Goal: Contribute content: Contribute content

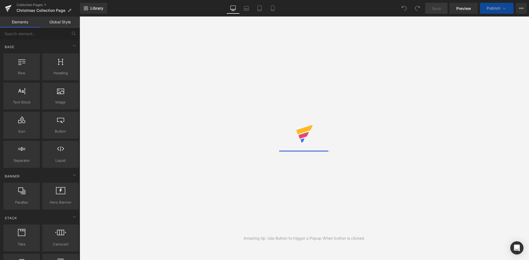
click at [472, 158] on img at bounding box center [304, 135] width 449 height 138
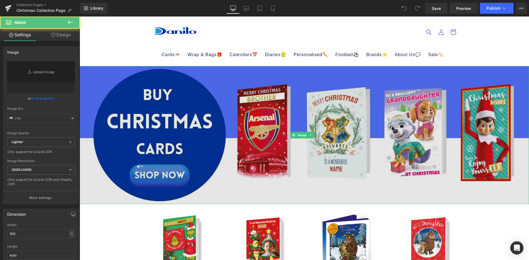
type input "https://ucarecdn.com/b3812fd0-7d65-4ef1-b1d0-21fe21c54577/-/format/auto/-/previ…"
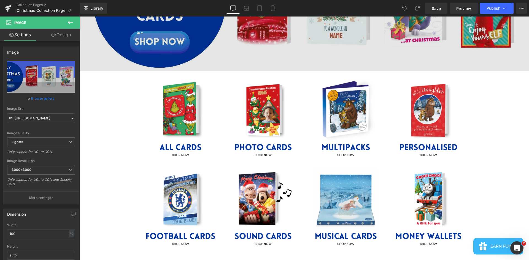
scroll to position [138, 0]
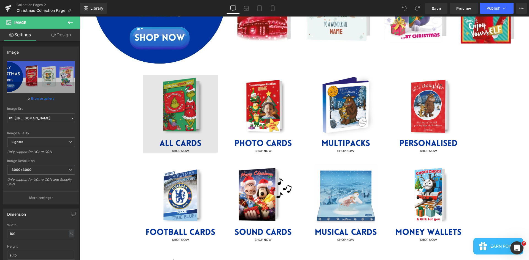
click at [179, 114] on div "Image" at bounding box center [180, 114] width 74 height 78
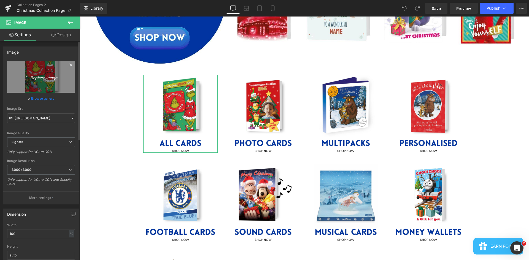
click at [38, 71] on link "Replace Image" at bounding box center [41, 77] width 68 height 32
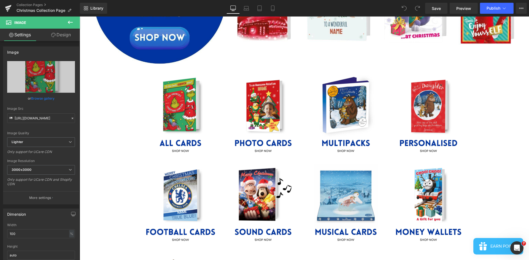
click at [504, 175] on div "Image Image Image Image Image Row Image Image Image Image Row Separator Image I…" at bounding box center [304, 264] width 449 height 672
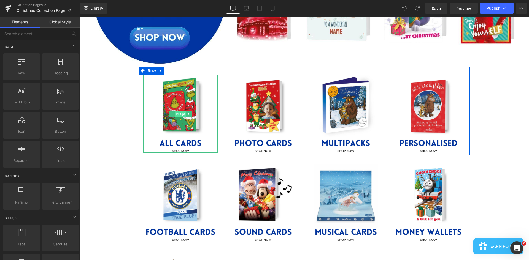
click at [180, 114] on span "Image" at bounding box center [181, 114] width 12 height 7
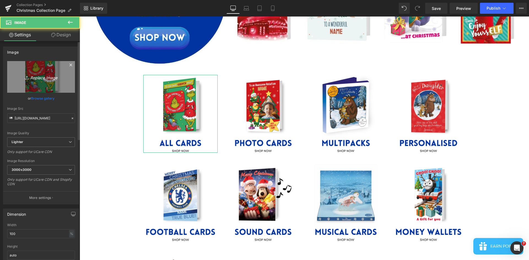
click at [41, 80] on icon "Replace Image" at bounding box center [41, 77] width 44 height 7
type input "C:\fakepath\1.jpg"
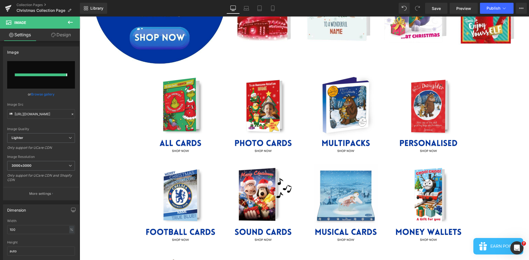
type input "https://ucarecdn.com/ab7664ec-6c4e-427a-82c8-5a157bbb0826/-/format/auto/-/previ…"
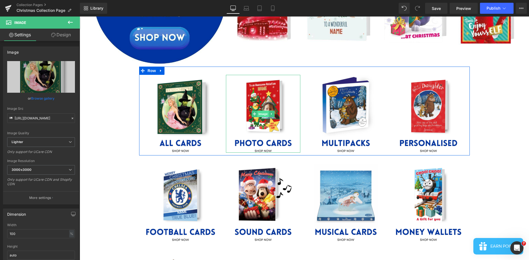
click at [260, 113] on span "Image" at bounding box center [263, 114] width 12 height 7
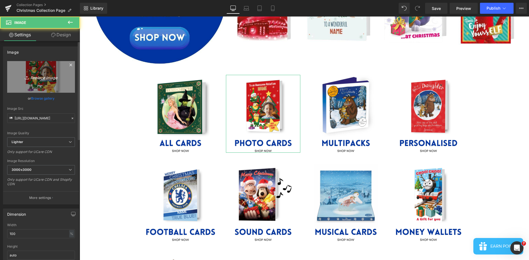
click at [59, 83] on link "Replace Image" at bounding box center [41, 77] width 68 height 32
type input "C:\fakepath\2.jpg"
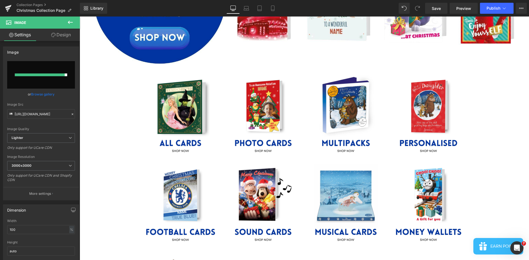
type input "https://ucarecdn.com/5ead5fda-174f-41a1-a506-827a0c017e90/-/format/auto/-/previ…"
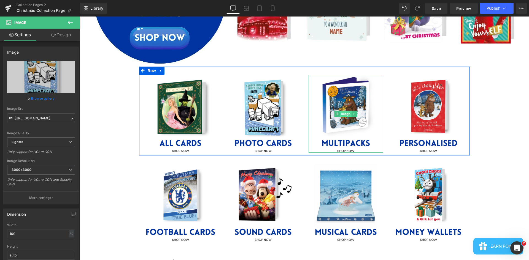
click at [344, 111] on span "Image" at bounding box center [346, 114] width 12 height 7
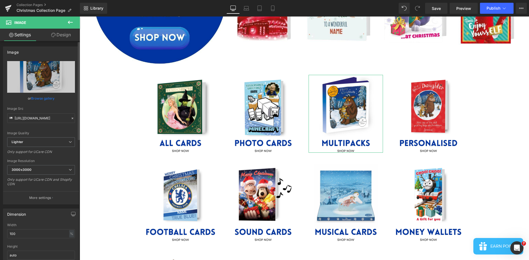
click at [45, 98] on link "Browse gallery" at bounding box center [42, 99] width 23 height 10
click at [33, 0] on div "Image You are previewing how the will restyle your page. You can not edit Eleme…" at bounding box center [264, 0] width 529 height 0
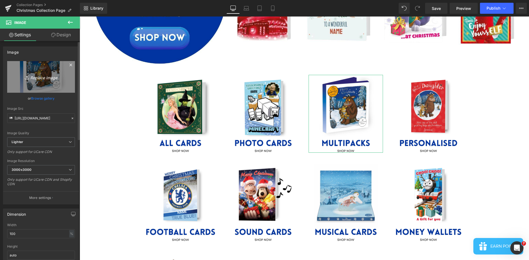
click at [40, 79] on icon "Replace Image" at bounding box center [41, 77] width 44 height 7
type input "C:\fakepath\3.jpg"
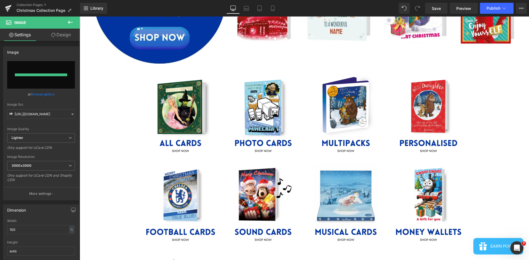
type input "https://ucarecdn.com/35a8004d-cea6-42ab-a63b-2a17f1cc1e3d/-/format/auto/-/previ…"
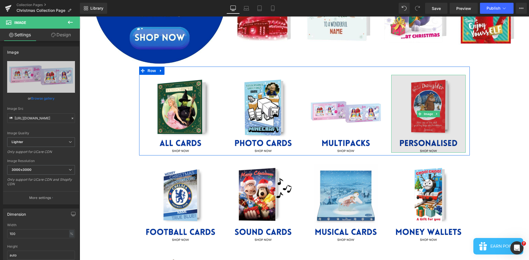
click at [425, 96] on img at bounding box center [428, 114] width 74 height 78
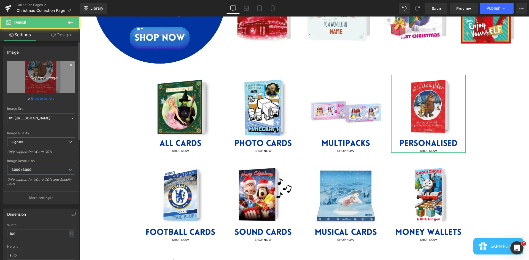
click at [52, 79] on icon "Replace Image" at bounding box center [41, 77] width 44 height 7
type input "C:\fakepath\4.jpg"
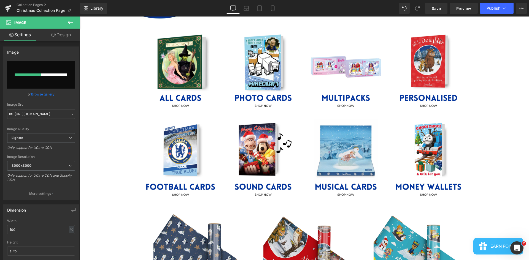
scroll to position [193, 0]
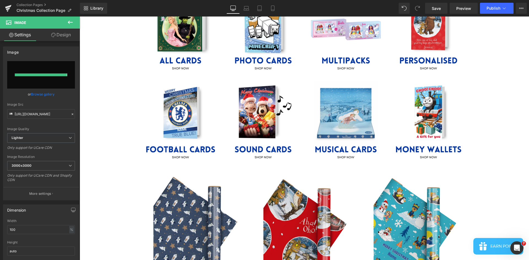
type input "https://ucarecdn.com/f9beb84f-d313-4442-a94a-b9d718cd6b1e/-/format/auto/-/previ…"
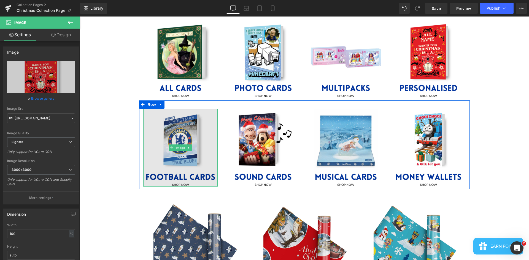
click at [182, 135] on img at bounding box center [180, 148] width 74 height 78
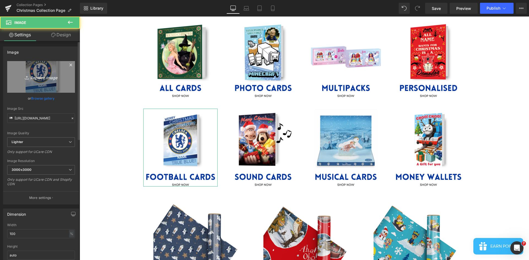
click at [37, 76] on icon "Replace Image" at bounding box center [41, 77] width 44 height 7
type input "C:\fakepath\5.jpg"
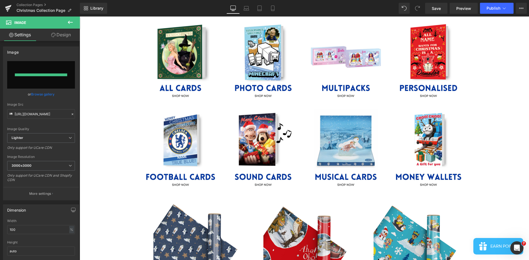
type input "https://ucarecdn.com/de851730-3fe4-4a91-97c1-0c86b03b9c21/-/format/auto/-/previ…"
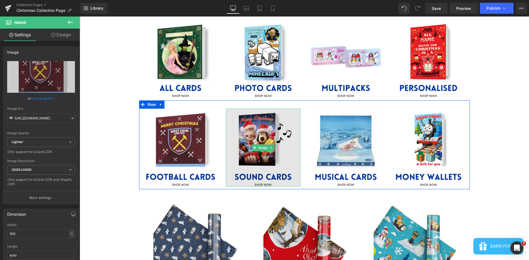
click at [262, 131] on img at bounding box center [263, 148] width 74 height 78
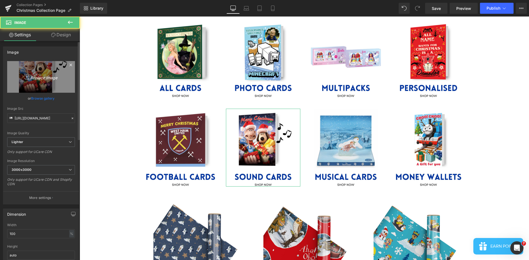
click at [45, 79] on icon "Replace Image" at bounding box center [41, 77] width 44 height 7
type input "C:\fakepath\6.jpg"
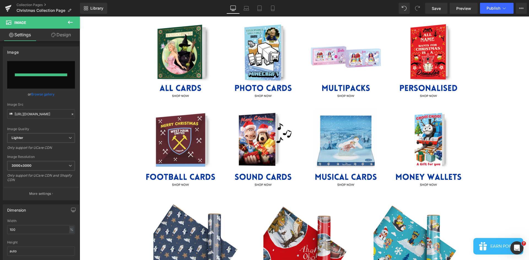
type input "https://ucarecdn.com/3b4399dc-07f6-469f-82ef-33cb7363e0cc/-/format/auto/-/previ…"
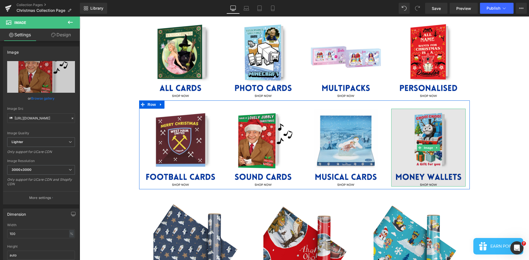
click at [429, 131] on img at bounding box center [428, 148] width 74 height 78
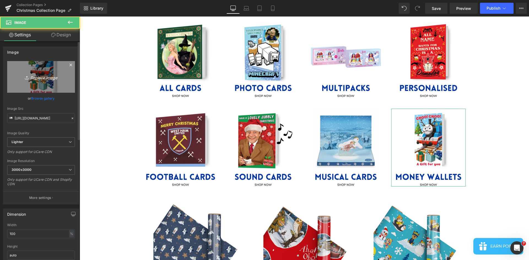
click at [34, 78] on icon "Replace Image" at bounding box center [41, 77] width 44 height 7
type input "C:\fakepath\8.jpg"
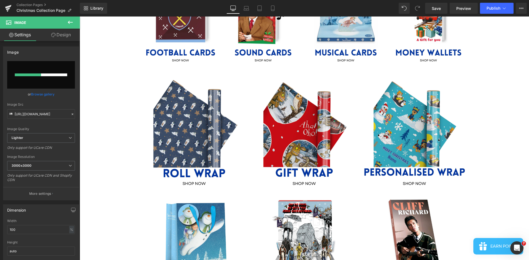
scroll to position [331, 0]
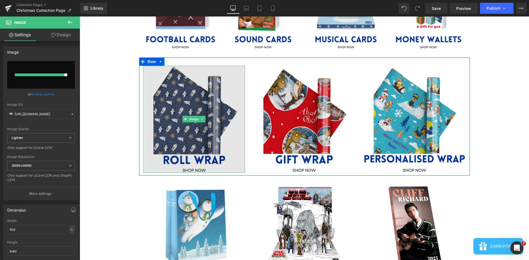
type input "https://ucarecdn.com/dccc3f63-d8b9-4b35-8bf0-a9f6f10d14f9/-/format/auto/-/previ…"
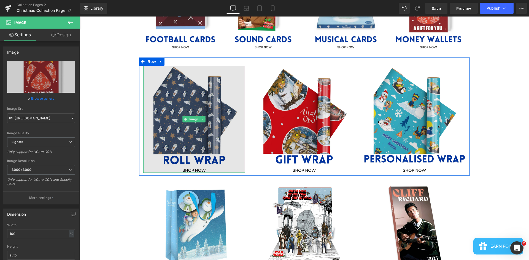
click at [188, 97] on img at bounding box center [194, 119] width 102 height 107
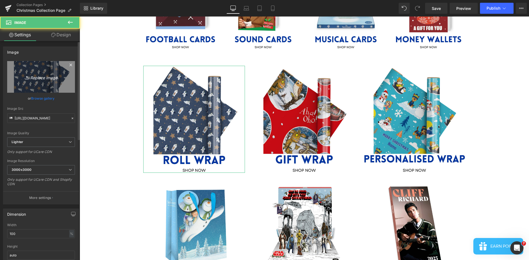
click at [49, 79] on icon "Replace Image" at bounding box center [41, 77] width 44 height 7
type input "C:\fakepath\10.jpg"
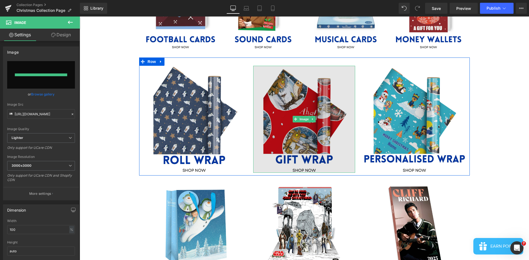
type input "https://ucarecdn.com/7ce14b2a-470b-410a-8a31-94fc624e9614/-/format/auto/-/previ…"
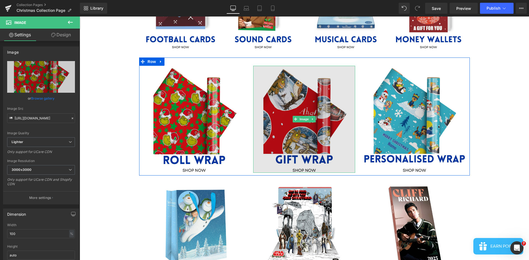
click at [297, 98] on img at bounding box center [304, 119] width 102 height 107
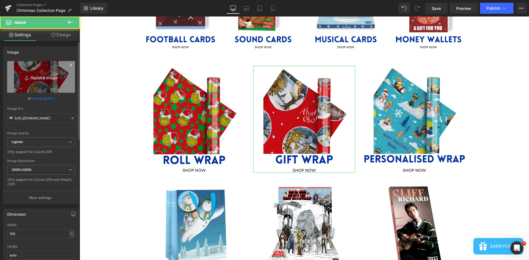
click at [61, 77] on icon "Replace Image" at bounding box center [41, 77] width 44 height 7
type input "C:\fakepath\9.jpg"
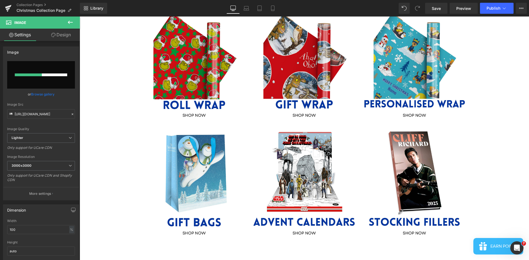
scroll to position [413, 0]
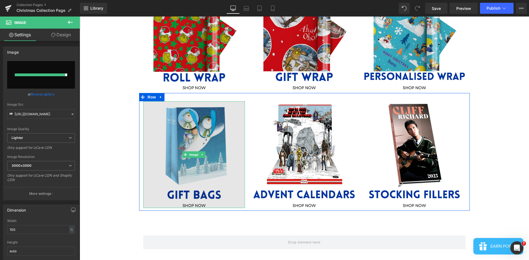
type input "https://ucarecdn.com/acdba7b8-7e27-47e5-b25f-ada6217e01d0/-/format/auto/-/previ…"
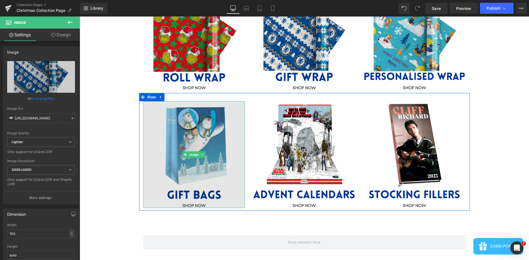
click at [194, 134] on img at bounding box center [194, 154] width 102 height 107
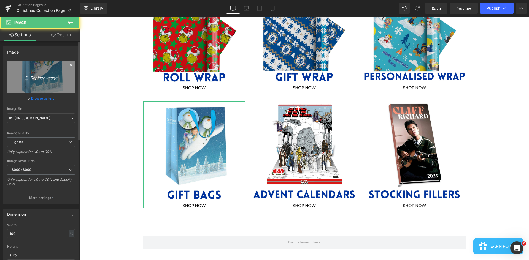
click at [49, 78] on icon "Replace Image" at bounding box center [41, 77] width 44 height 7
type input "C:\fakepath\12.jpg"
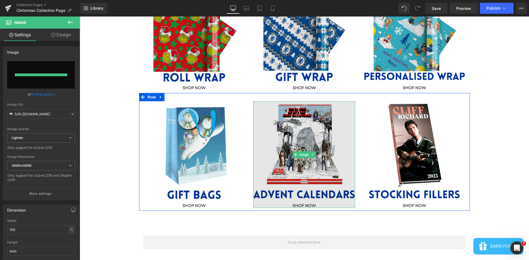
type input "https://ucarecdn.com/c438736e-1ebf-45e3-bf08-4ce7ee42a83f/-/format/auto/-/previ…"
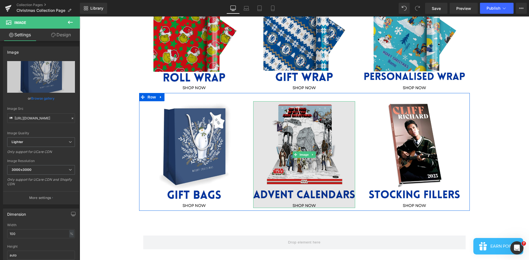
click at [299, 121] on img at bounding box center [304, 154] width 102 height 107
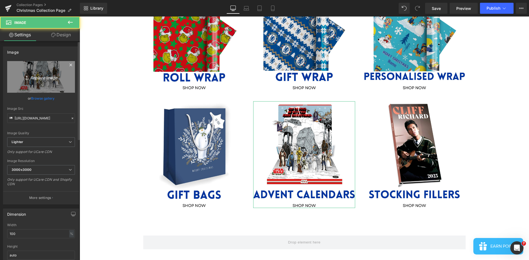
click at [36, 70] on link "Replace Image" at bounding box center [41, 77] width 68 height 32
type input "C:\fakepath\13.jpg"
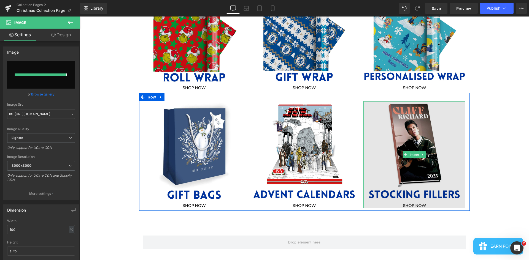
type input "https://ucarecdn.com/d1d2511c-a742-4dbc-83b6-b5472dad0b65/-/format/auto/-/previ…"
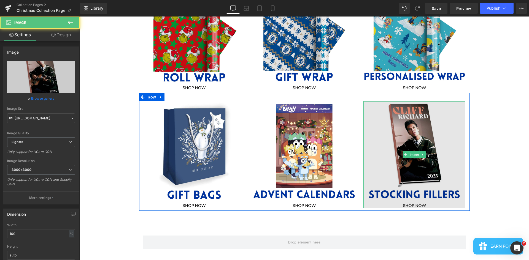
click at [419, 129] on img at bounding box center [414, 154] width 102 height 107
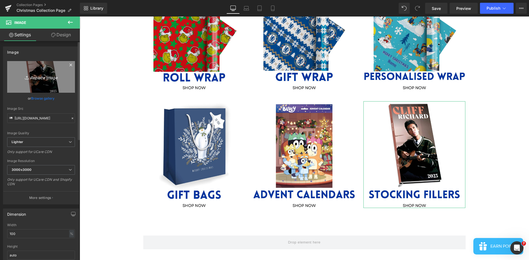
click at [44, 66] on link "Replace Image" at bounding box center [41, 77] width 68 height 32
type input "C:\fakepath\14.jpg"
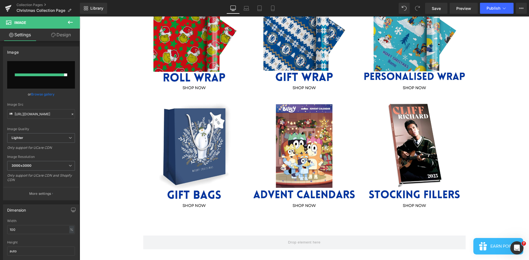
type input "https://ucarecdn.com/086b6029-d469-47f1-a345-346f02a51e4c/-/format/auto/-/previ…"
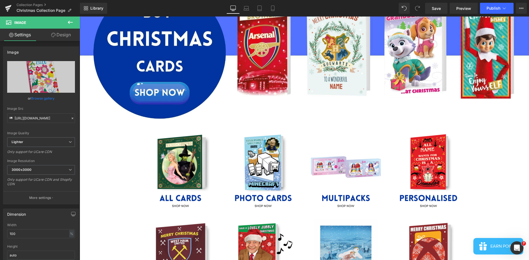
scroll to position [0, 0]
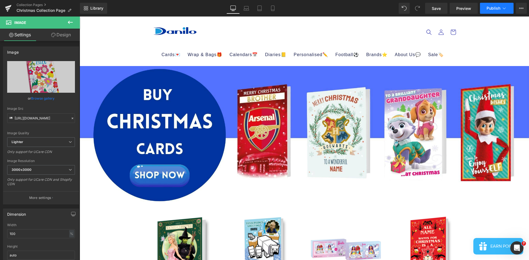
click at [494, 7] on span "Publish" at bounding box center [493, 8] width 14 height 4
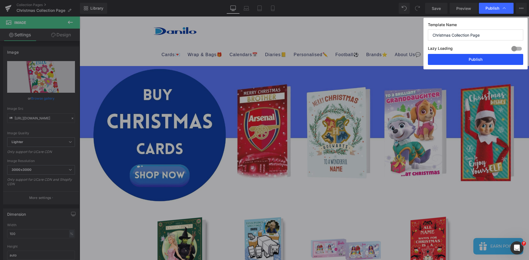
click at [480, 60] on button "Publish" at bounding box center [475, 59] width 95 height 11
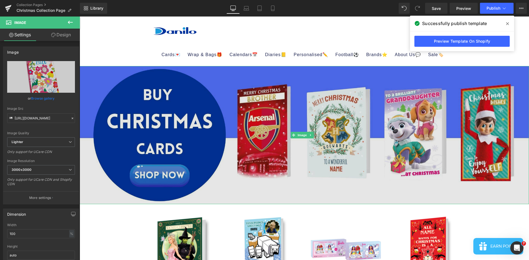
click at [340, 110] on img at bounding box center [304, 135] width 449 height 138
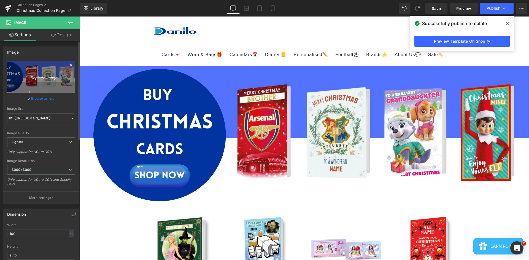
click at [34, 78] on icon "Replace Image" at bounding box center [41, 77] width 44 height 7
type input "C:\fakepath\WEBSITE COLLECTION BANNERS.jpg"
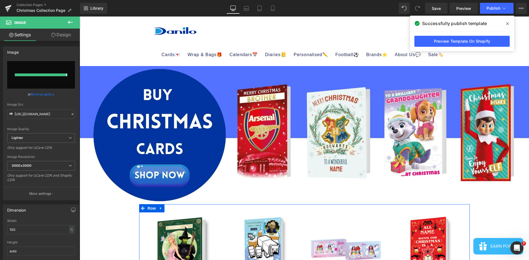
type input "https://ucarecdn.com/dc433cc1-2b7d-4ad2-b686-196daa935b65/-/format/auto/-/previ…"
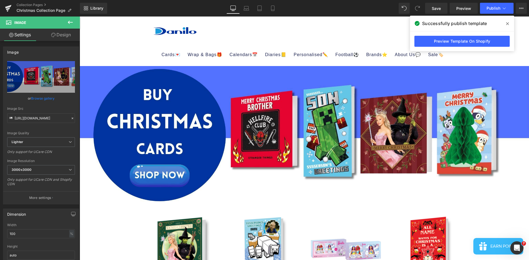
drag, startPoint x: 509, startPoint y: 22, endPoint x: 430, endPoint y: 6, distance: 81.0
click at [509, 22] on span at bounding box center [507, 23] width 9 height 9
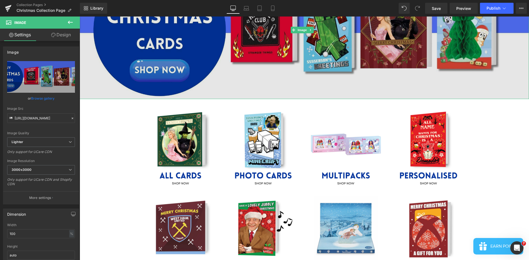
scroll to position [138, 0]
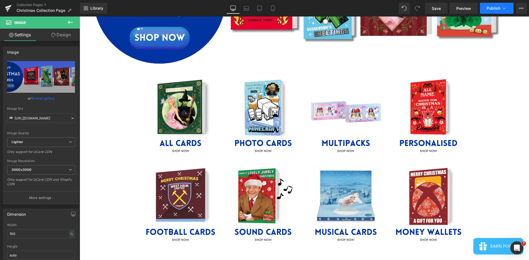
click at [494, 6] on span "Publish" at bounding box center [493, 8] width 14 height 4
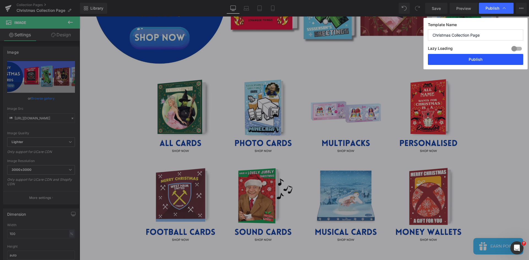
click at [492, 60] on button "Publish" at bounding box center [475, 59] width 95 height 11
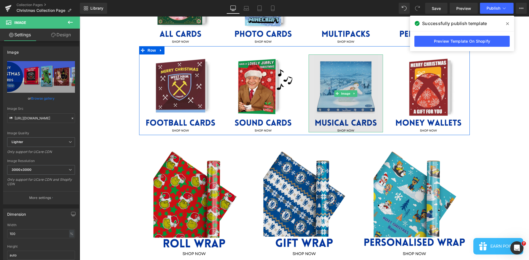
scroll to position [248, 0]
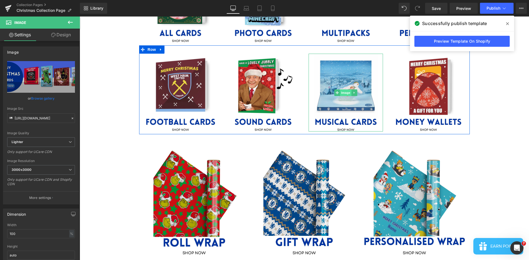
click at [345, 91] on span "Image" at bounding box center [346, 93] width 12 height 7
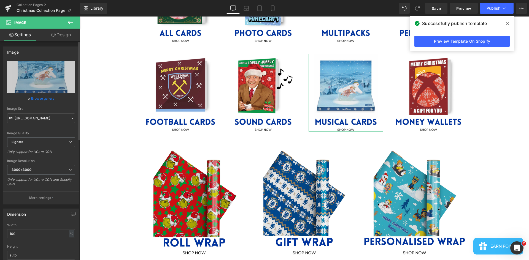
click at [49, 98] on link "Browse gallery" at bounding box center [42, 99] width 23 height 10
click at [33, 0] on div "Image You are previewing how the will restyle your page. You can not edit Eleme…" at bounding box center [264, 0] width 529 height 0
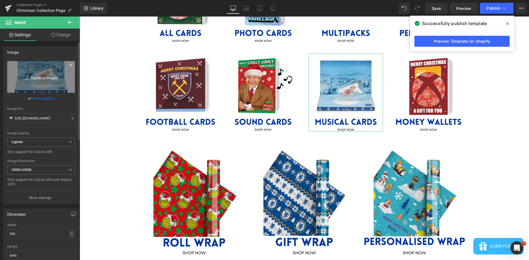
click at [40, 82] on link "Replace Image" at bounding box center [41, 77] width 68 height 32
type input "C:\fakepath\8.jpg"
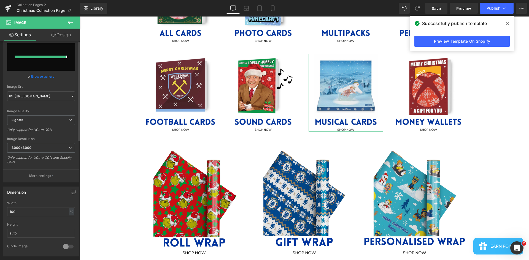
type input "[URL][DOMAIN_NAME]"
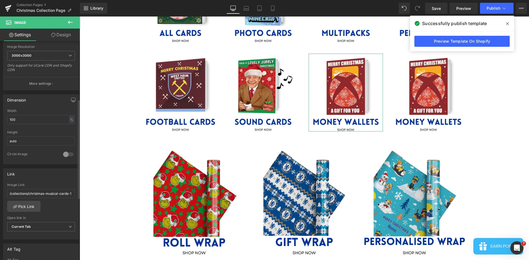
scroll to position [169, 0]
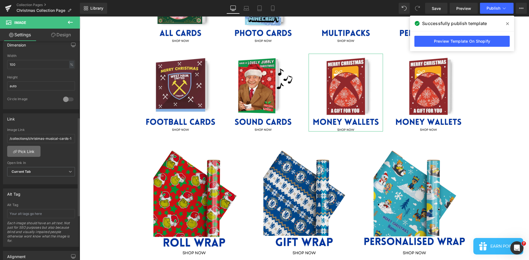
click at [30, 149] on link "Pick Link" at bounding box center [23, 151] width 33 height 11
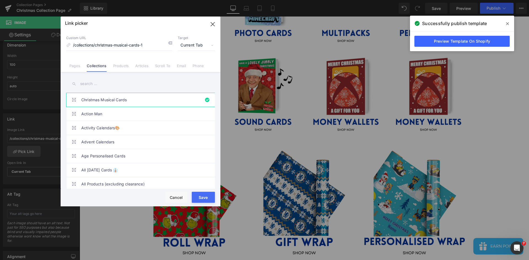
click at [90, 83] on input "text" at bounding box center [140, 84] width 149 height 12
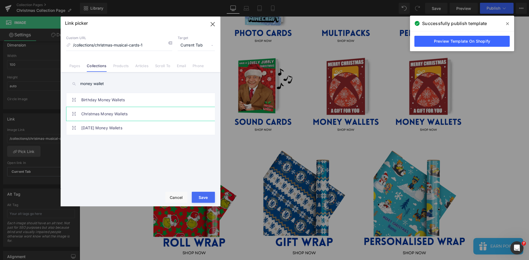
type input "money wallet"
click at [166, 114] on link "Christmas Money Wallets" at bounding box center [141, 114] width 121 height 14
type input "/collections/christmas-money-wallets"
click at [206, 198] on button "Save" at bounding box center [203, 197] width 23 height 11
type input "/collections/christmas-money-wallets"
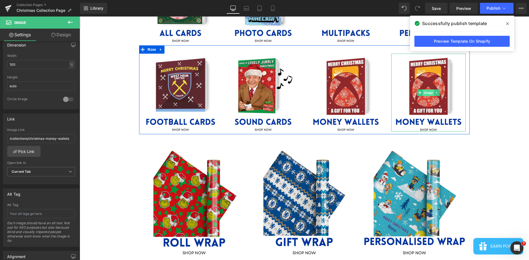
click at [426, 91] on span "Image" at bounding box center [429, 93] width 12 height 7
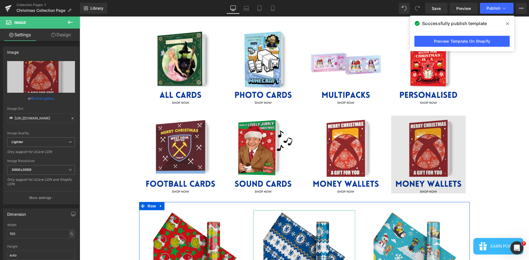
scroll to position [165, 0]
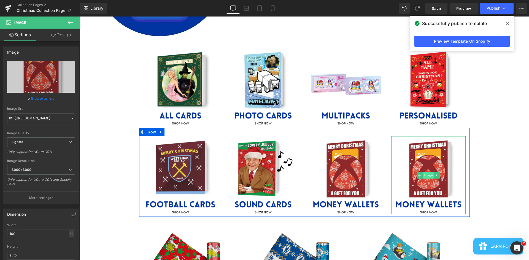
click at [423, 174] on div "Image" at bounding box center [428, 175] width 74 height 78
click at [423, 174] on span "Image" at bounding box center [429, 175] width 12 height 7
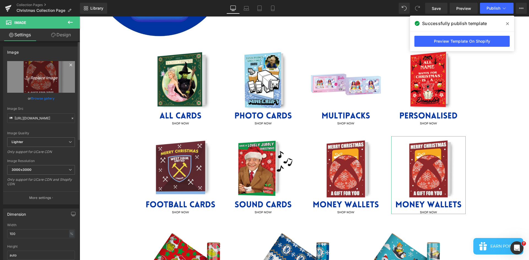
click at [44, 81] on link "Replace Image" at bounding box center [41, 77] width 68 height 32
type input "C:\fakepath\CHRISTMAS COLLECTION.jpg"
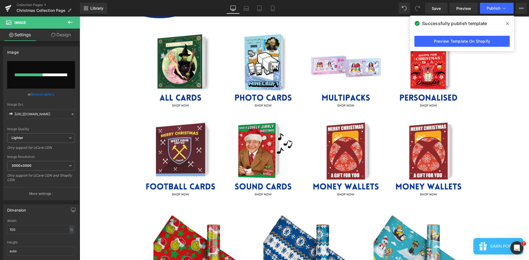
scroll to position [193, 0]
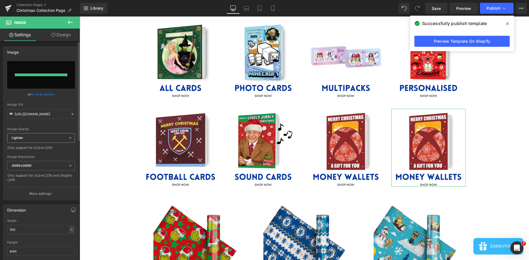
type input "[URL][DOMAIN_NAME]"
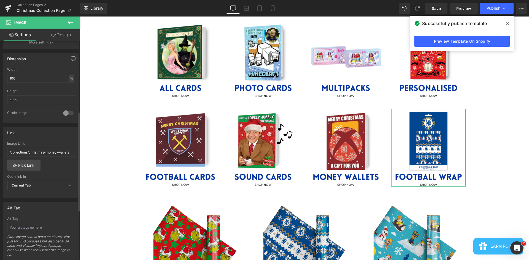
scroll to position [165, 0]
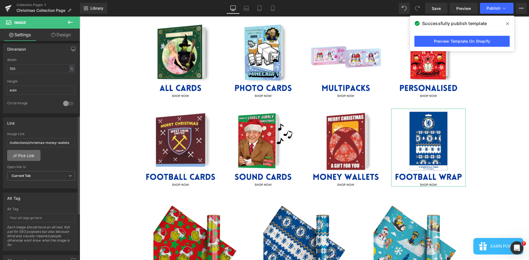
click at [29, 158] on link "Pick Link" at bounding box center [23, 155] width 33 height 11
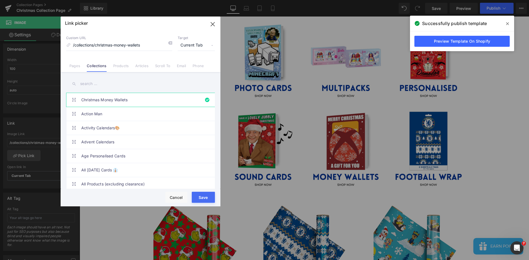
click at [101, 85] on input "text" at bounding box center [140, 84] width 149 height 12
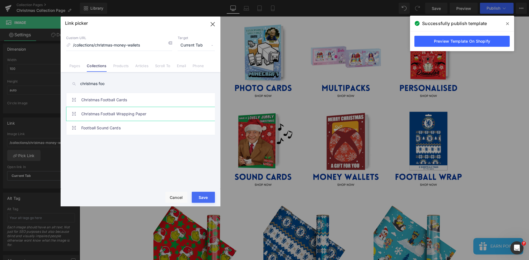
type input "christmas foo"
click at [96, 111] on link "Christmas Football Wrapping Paper" at bounding box center [141, 114] width 121 height 14
type input "/collections/christmas-football-wrapping-paper"
click at [202, 199] on button "Save" at bounding box center [203, 197] width 23 height 11
type input "/collections/christmas-football-wrapping-paper"
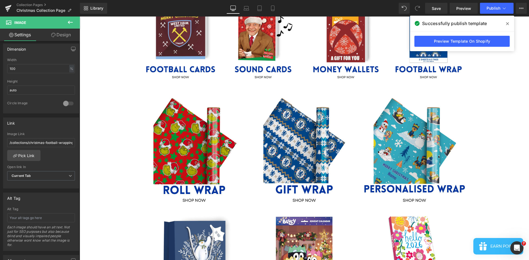
scroll to position [303, 0]
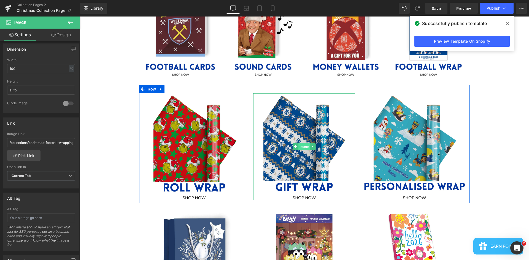
click at [299, 146] on span "Image" at bounding box center [305, 147] width 12 height 7
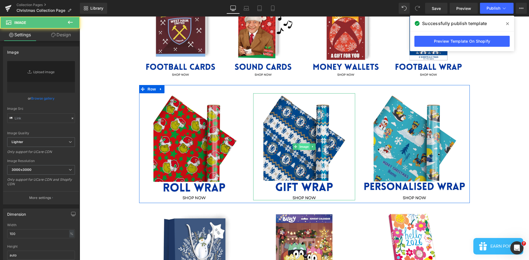
type input "https://ucarecdn.com/acdba7b8-7e27-47e5-b25f-ada6217e01d0/-/format/auto/-/previ…"
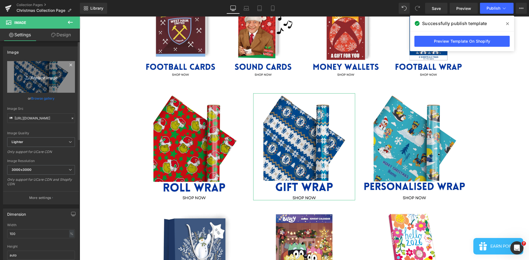
click at [34, 79] on icon "Replace Image" at bounding box center [41, 77] width 44 height 7
type input "C:\fakepath\CHRISTMAS COLLECTION (1).jpg"
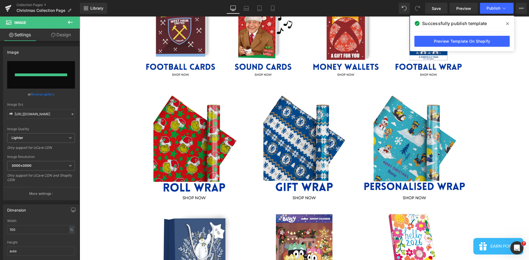
type input "https://ucarecdn.com/12437a6b-f985-4007-b1f7-93b57c7b5fef/-/format/auto/-/previ…"
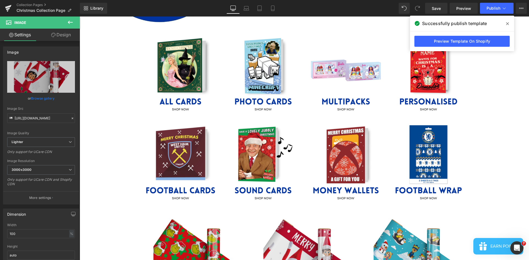
scroll to position [83, 0]
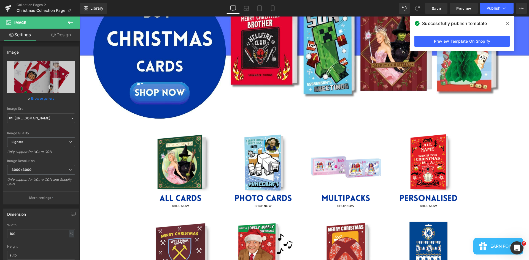
click at [508, 22] on icon at bounding box center [507, 23] width 3 height 4
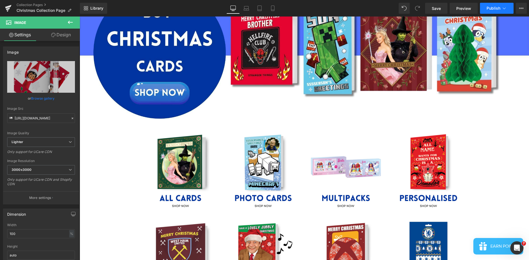
click at [493, 7] on span "Publish" at bounding box center [493, 8] width 14 height 4
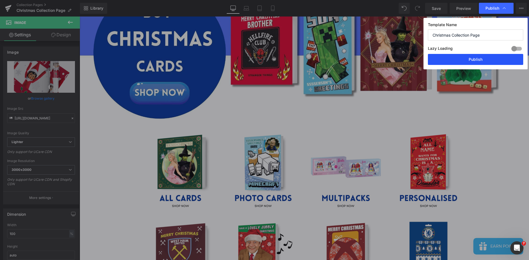
click at [483, 60] on button "Publish" at bounding box center [475, 59] width 95 height 11
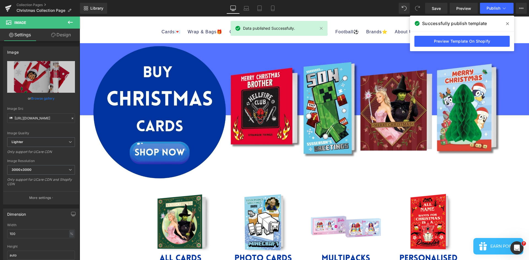
scroll to position [0, 0]
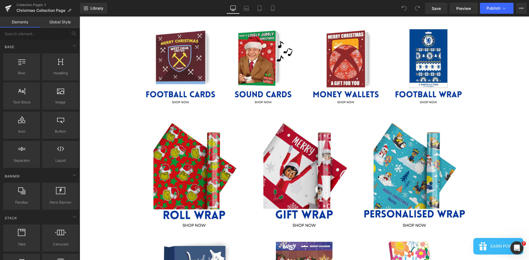
scroll to position [303, 0]
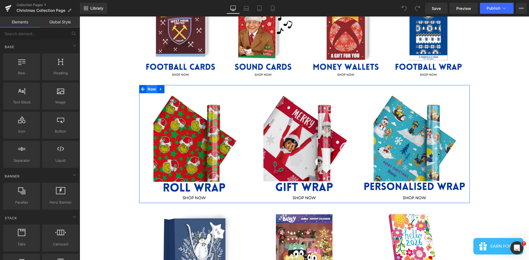
click at [146, 88] on span "Row" at bounding box center [151, 89] width 11 height 8
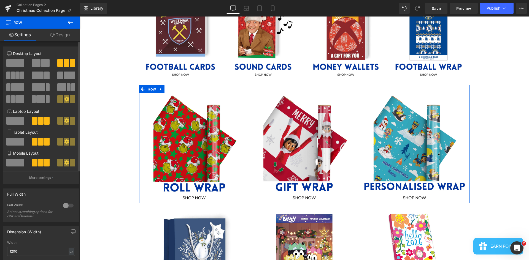
click at [10, 74] on button at bounding box center [15, 76] width 18 height 8
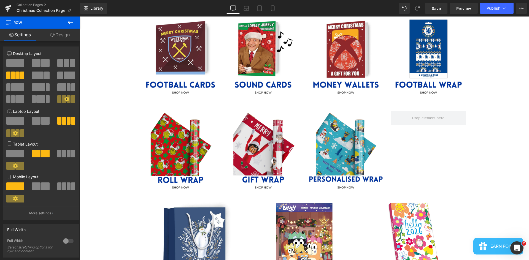
scroll to position [275, 0]
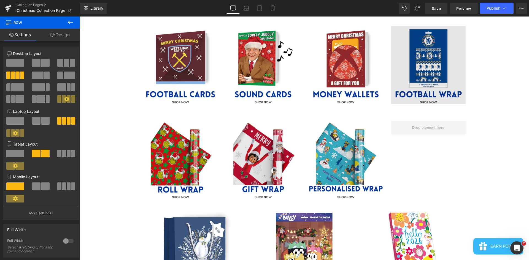
click at [434, 69] on img at bounding box center [428, 65] width 74 height 78
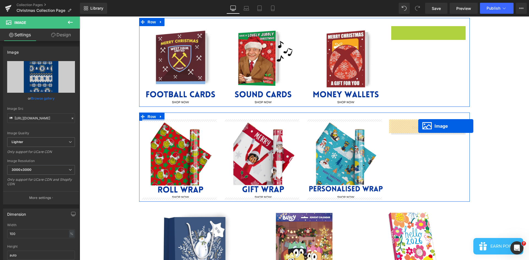
drag, startPoint x: 422, startPoint y: 64, endPoint x: 418, endPoint y: 126, distance: 61.8
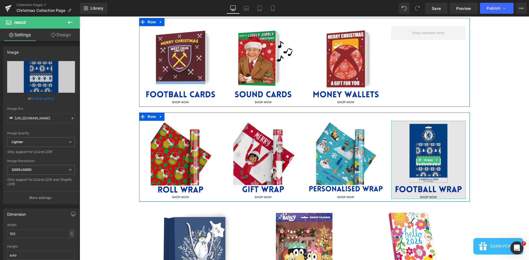
click at [430, 169] on img at bounding box center [428, 160] width 74 height 78
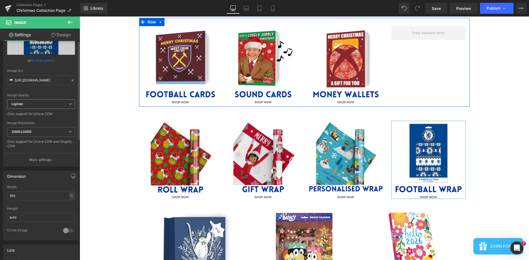
scroll to position [0, 0]
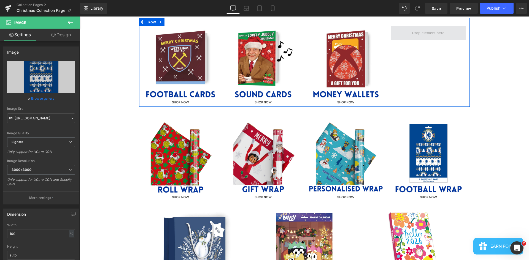
click at [440, 31] on span at bounding box center [428, 33] width 36 height 9
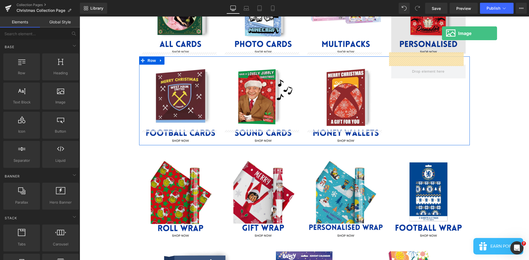
scroll to position [182, 0]
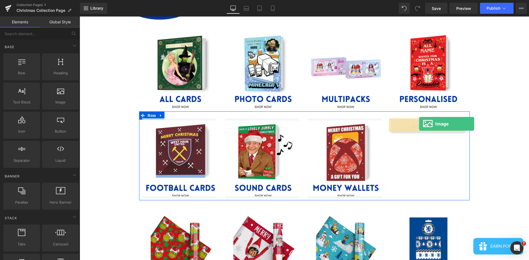
drag, startPoint x: 145, startPoint y: 119, endPoint x: 418, endPoint y: 124, distance: 273.0
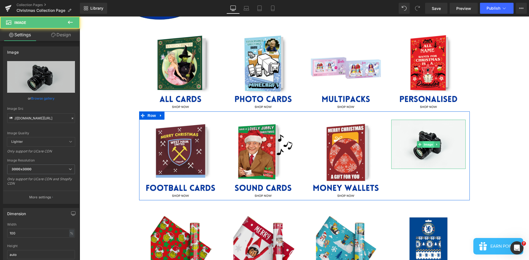
click at [427, 144] on span "Image" at bounding box center [429, 144] width 12 height 7
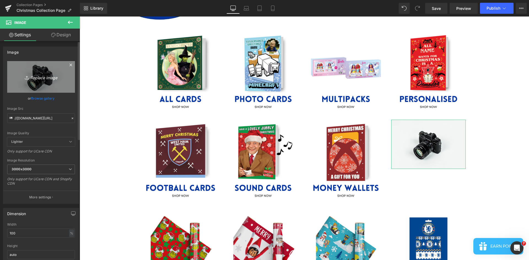
click at [41, 66] on link "Replace Image" at bounding box center [41, 77] width 68 height 32
type input "C:\fakepath\CHRISTMAS COLLECTION.jpg"
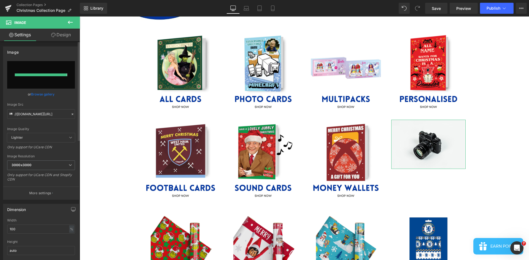
type input "[URL][DOMAIN_NAME]"
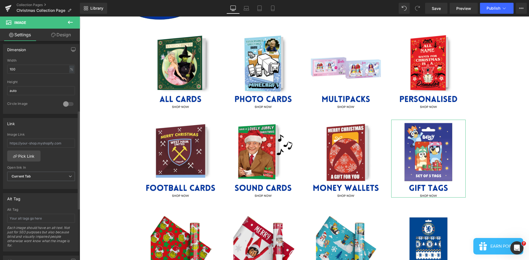
scroll to position [165, 0]
click at [31, 154] on link "Pick Link" at bounding box center [23, 155] width 33 height 11
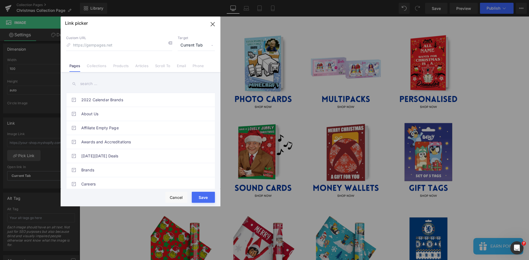
click at [99, 65] on link "Collections" at bounding box center [97, 68] width 20 height 8
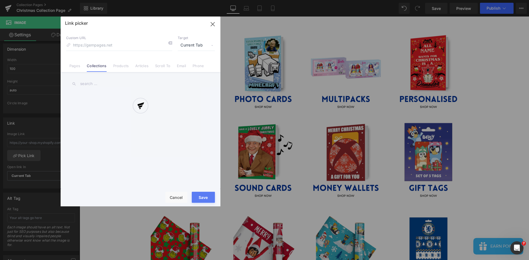
click at [95, 88] on div at bounding box center [141, 112] width 160 height 190
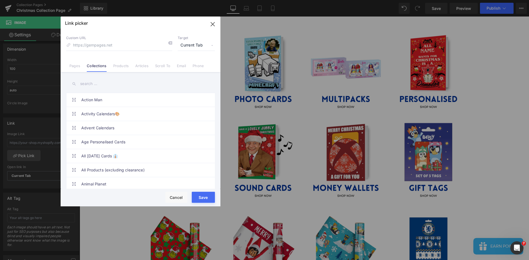
click at [95, 88] on input "text" at bounding box center [140, 84] width 149 height 12
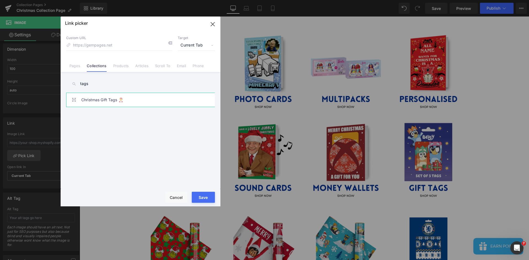
type input "tags"
click at [96, 99] on link "Christmas Gift Tags 🎅" at bounding box center [141, 100] width 121 height 14
type input "/collections/christmas-gift-tags"
click at [202, 199] on button "Save" at bounding box center [203, 197] width 23 height 11
type input "/collections/christmas-gift-tags"
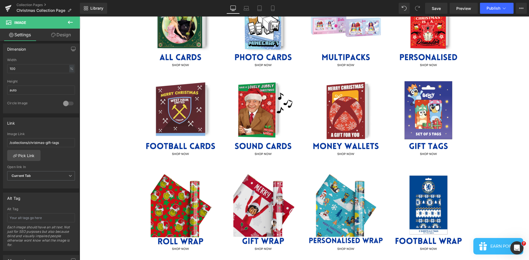
scroll to position [182, 0]
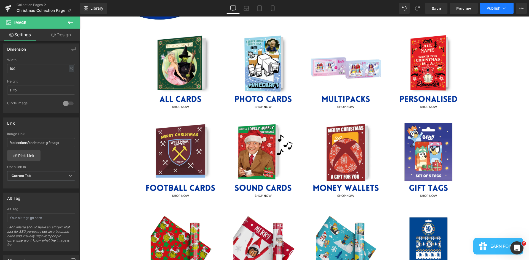
click at [487, 7] on span "Publish" at bounding box center [493, 8] width 14 height 4
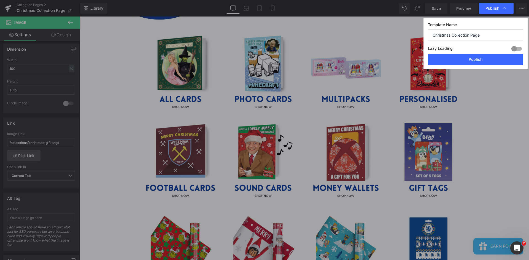
click at [474, 53] on div "Lazy Loading Build Upgrade plan to unlock" at bounding box center [475, 49] width 95 height 9
drag, startPoint x: 475, startPoint y: 60, endPoint x: 396, endPoint y: 46, distance: 80.3
click at [475, 60] on button "Publish" at bounding box center [475, 59] width 95 height 11
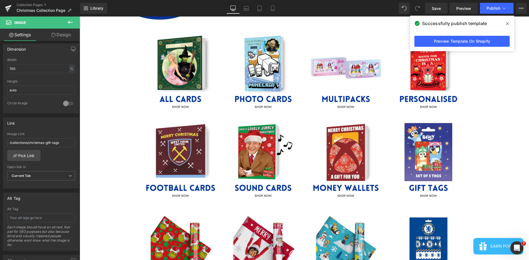
click at [504, 26] on span at bounding box center [507, 23] width 9 height 9
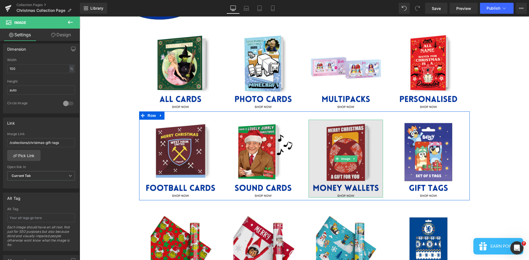
click at [346, 154] on img at bounding box center [346, 159] width 74 height 78
